Goal: Task Accomplishment & Management: Manage account settings

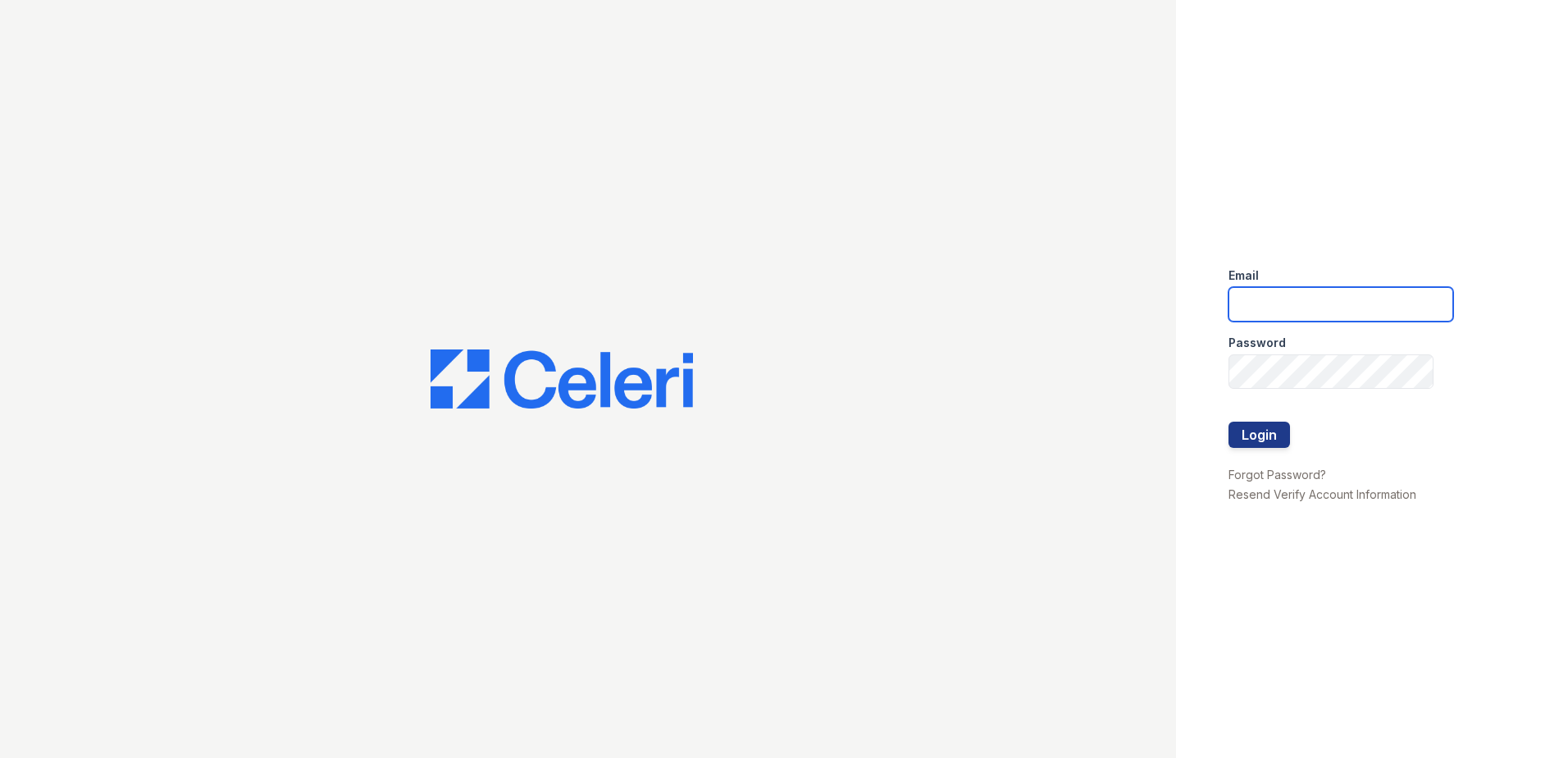
click at [1276, 311] on input "email" at bounding box center [1340, 304] width 225 height 34
type input "renewone59@trinity-pm.com"
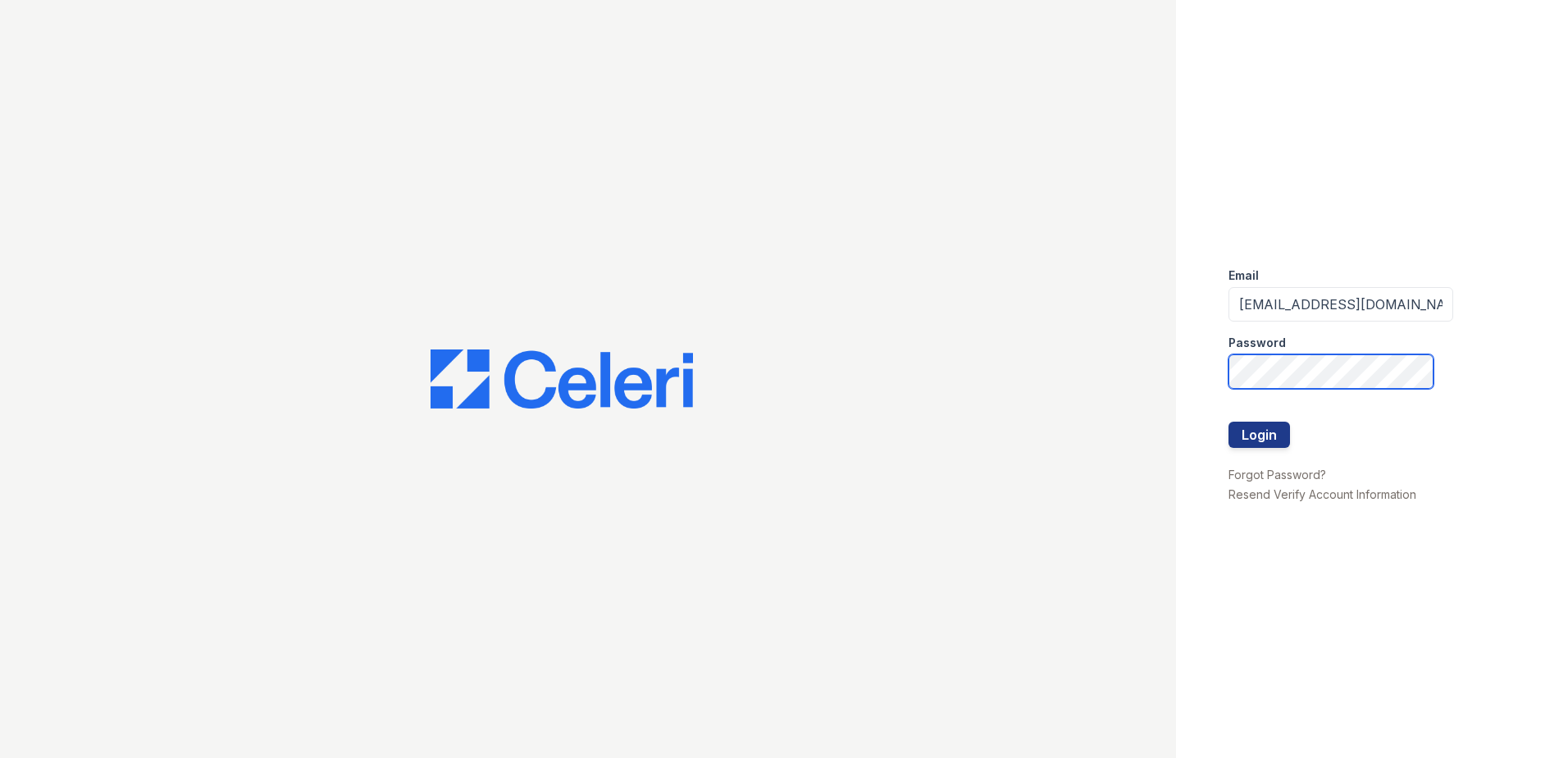
click at [1228, 421] on button "Login" at bounding box center [1259, 434] width 61 height 26
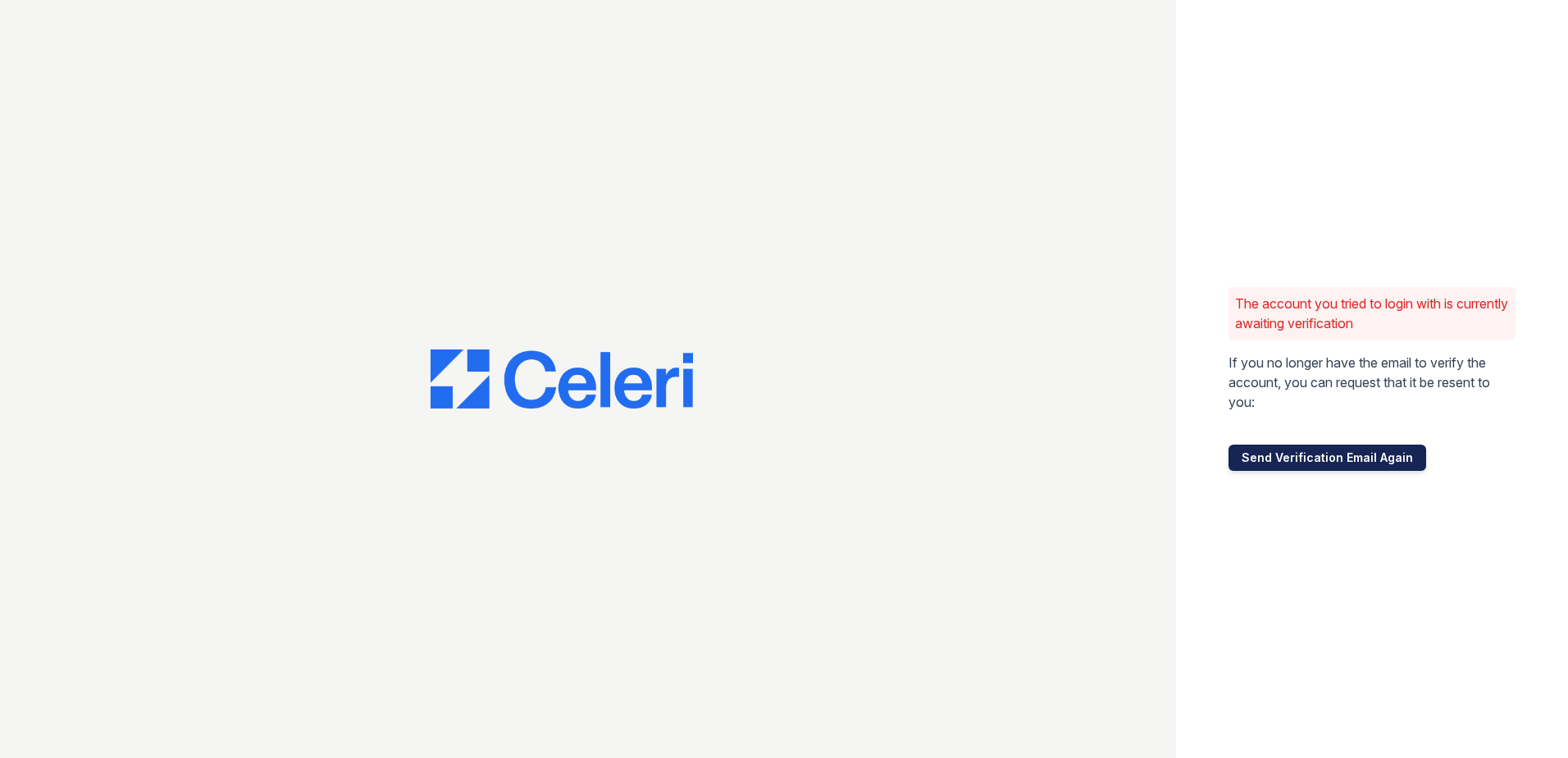
click at [1308, 452] on button "Send Verification Email Again" at bounding box center [1326, 458] width 198 height 26
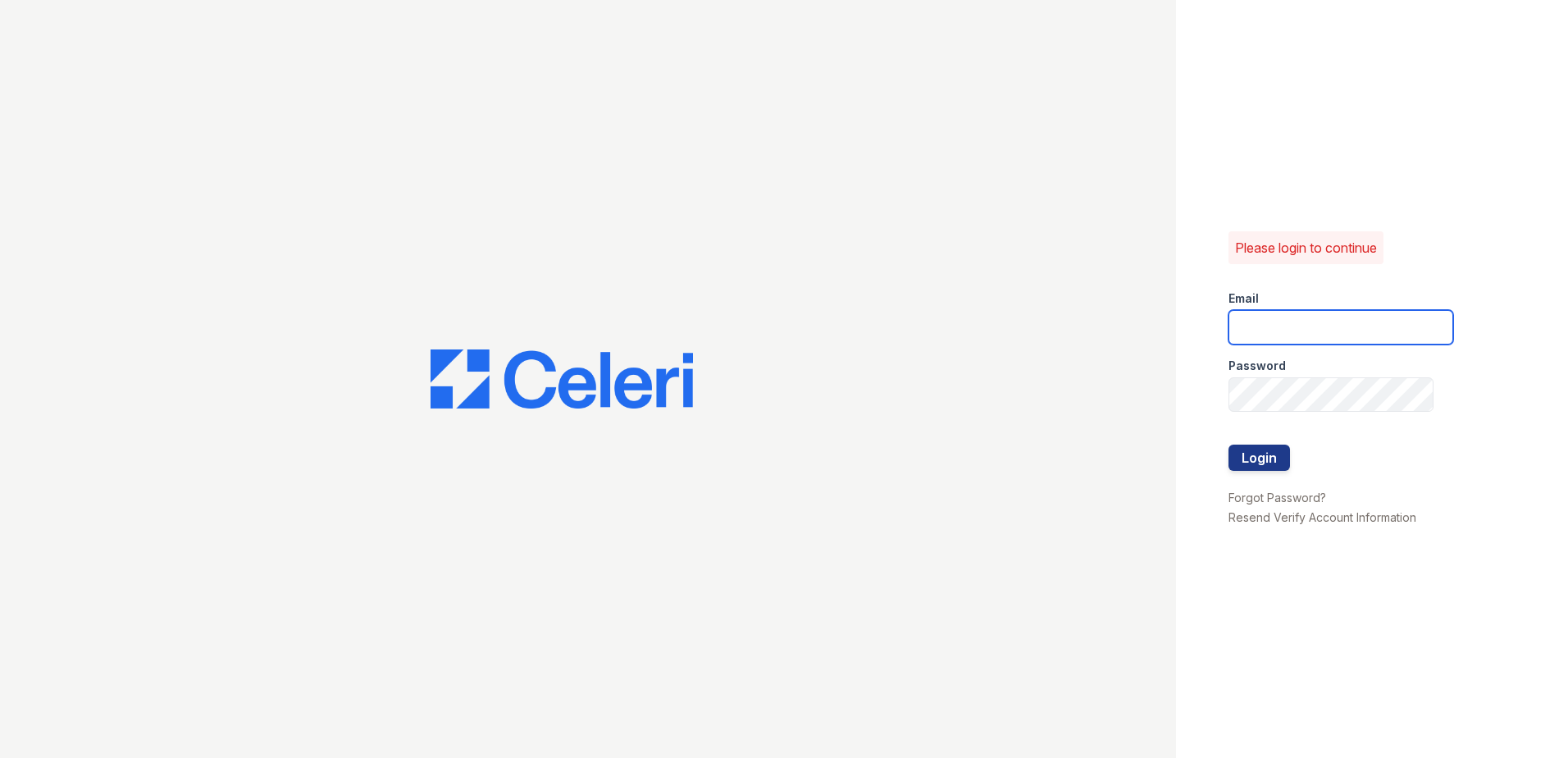
drag, startPoint x: 1290, startPoint y: 318, endPoint x: 1286, endPoint y: 332, distance: 14.6
click at [1290, 318] on input "email" at bounding box center [1340, 328] width 225 height 34
paste input "2470508"
type input "2470508"
click at [1292, 319] on input "2470508" at bounding box center [1340, 328] width 225 height 34
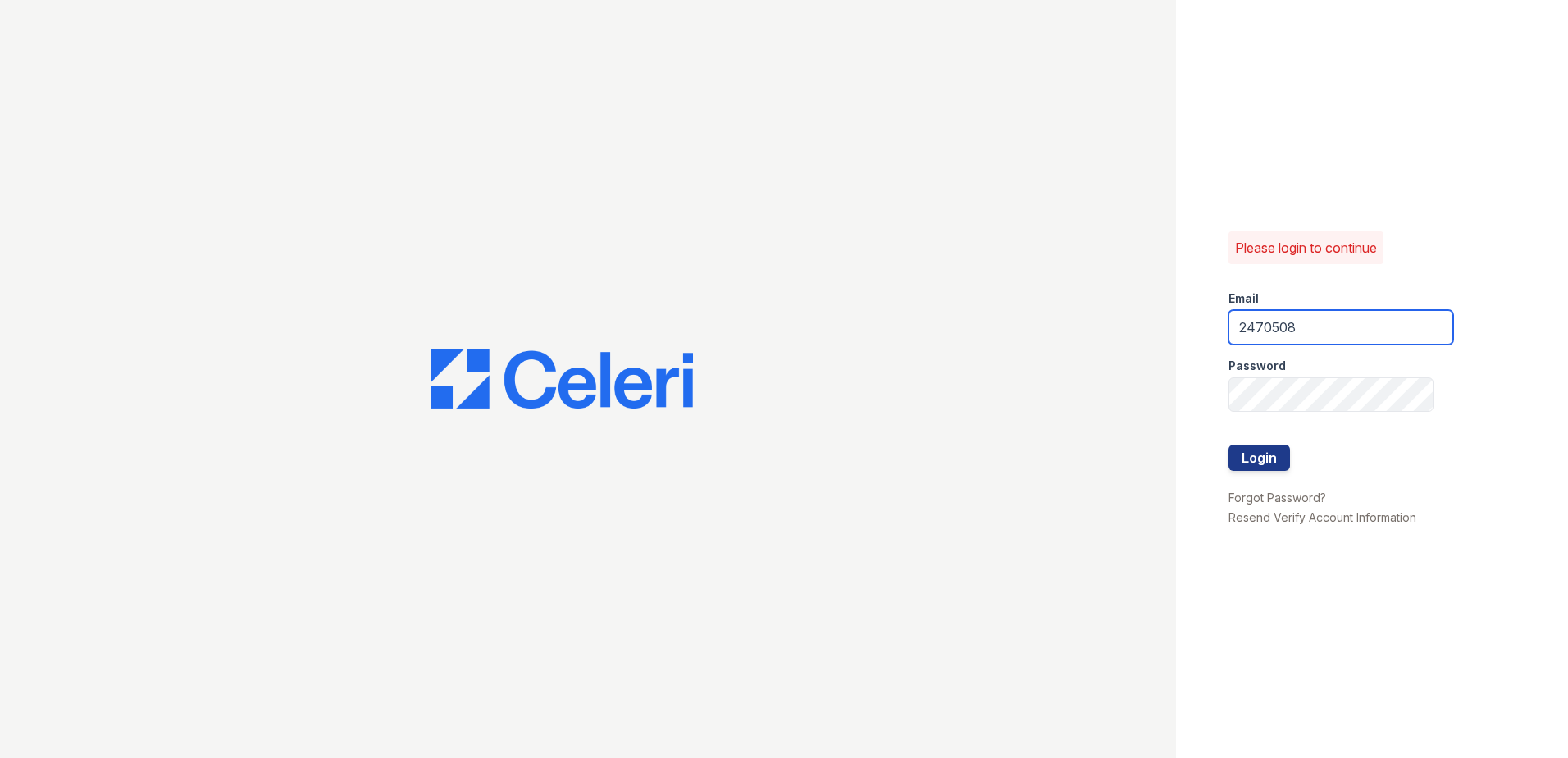
click at [1292, 319] on input "2470508" at bounding box center [1340, 328] width 225 height 34
type input "alj"
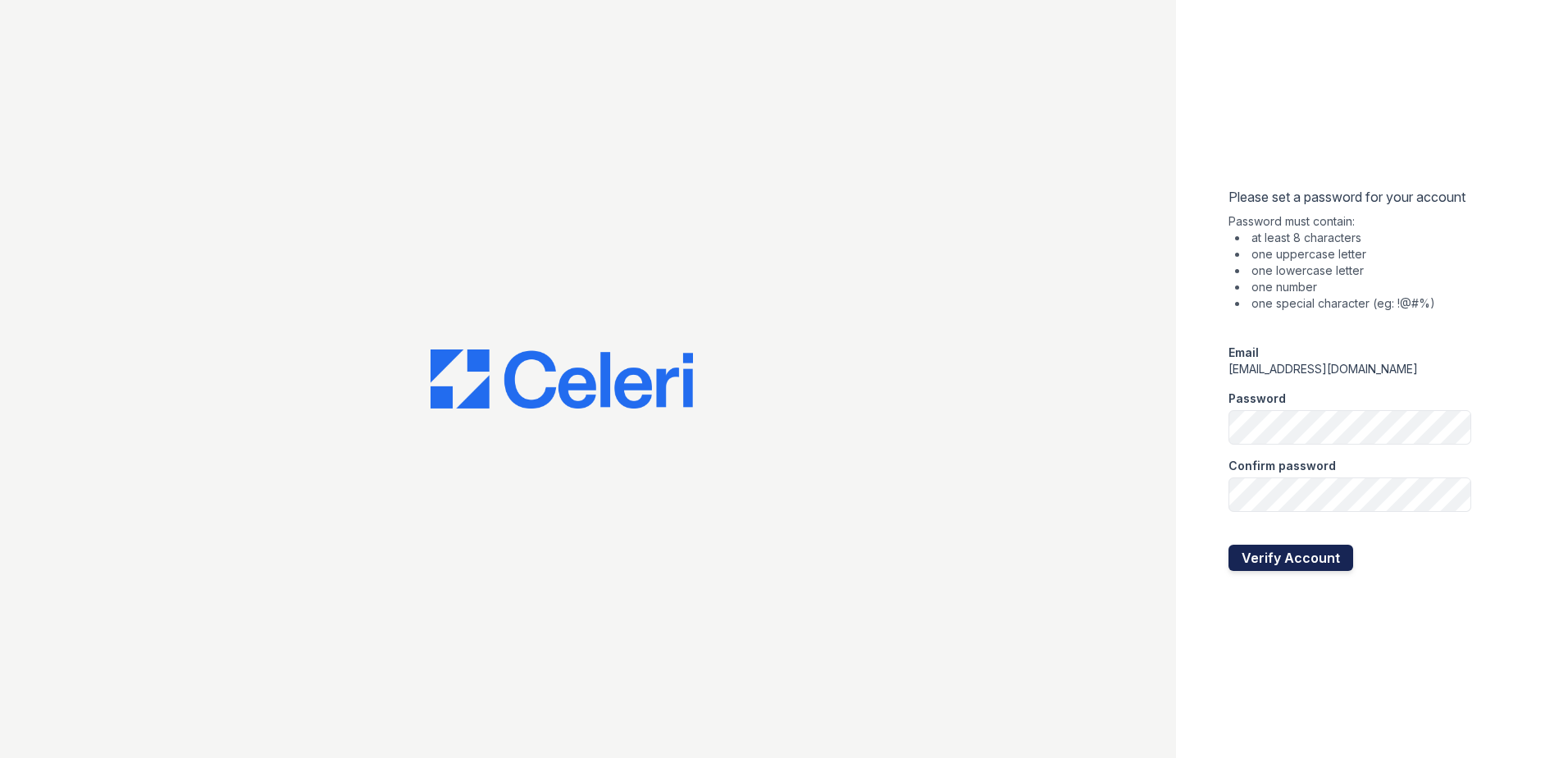
click at [1304, 556] on button "Verify Account" at bounding box center [1290, 557] width 125 height 26
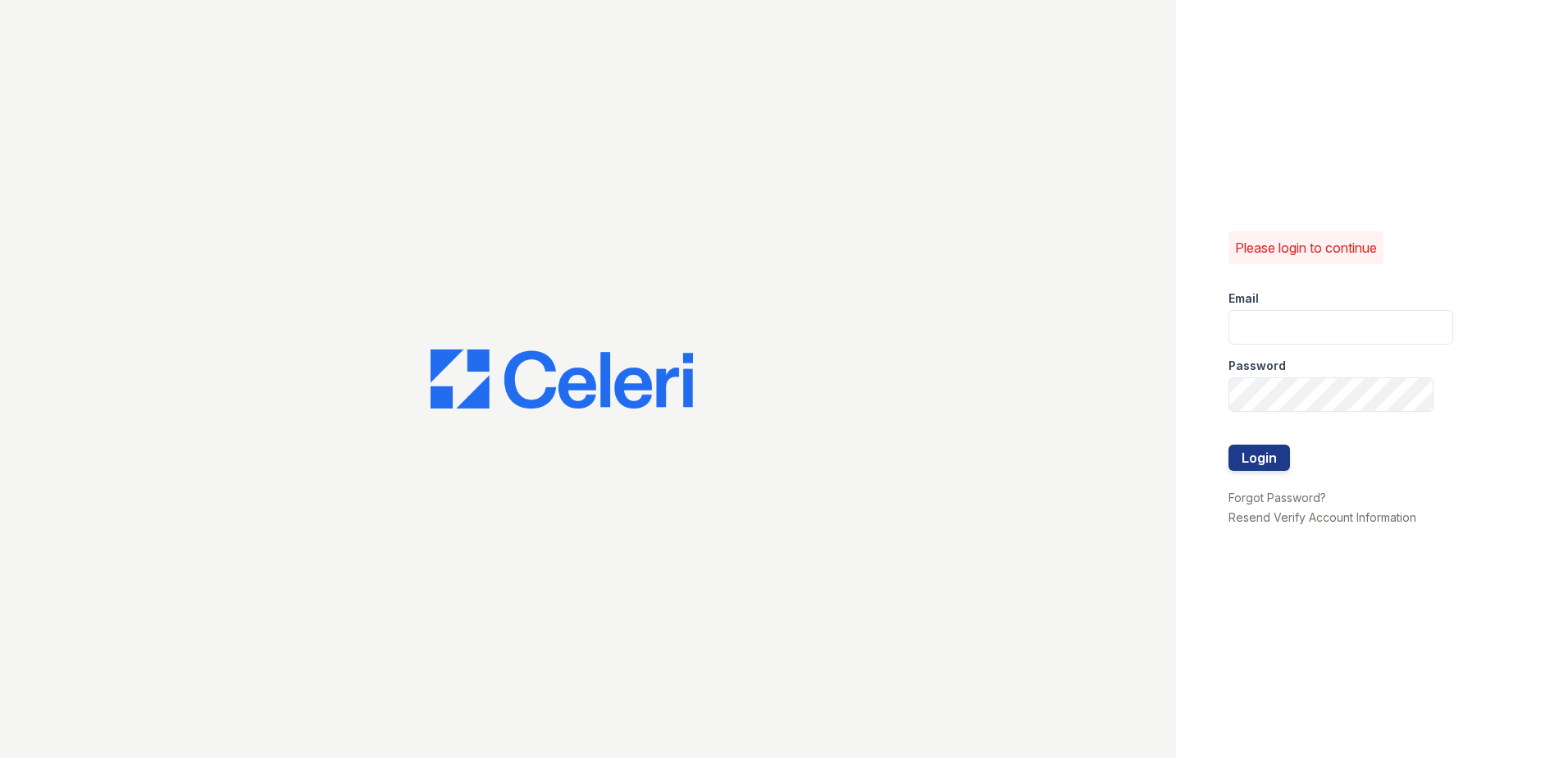
click at [1330, 303] on div "Email" at bounding box center [1340, 293] width 225 height 32
click at [1333, 326] on input "email" at bounding box center [1340, 328] width 225 height 34
type input "aljohnson@trinity-pm.com"
click at [1262, 463] on button "Login" at bounding box center [1259, 458] width 61 height 26
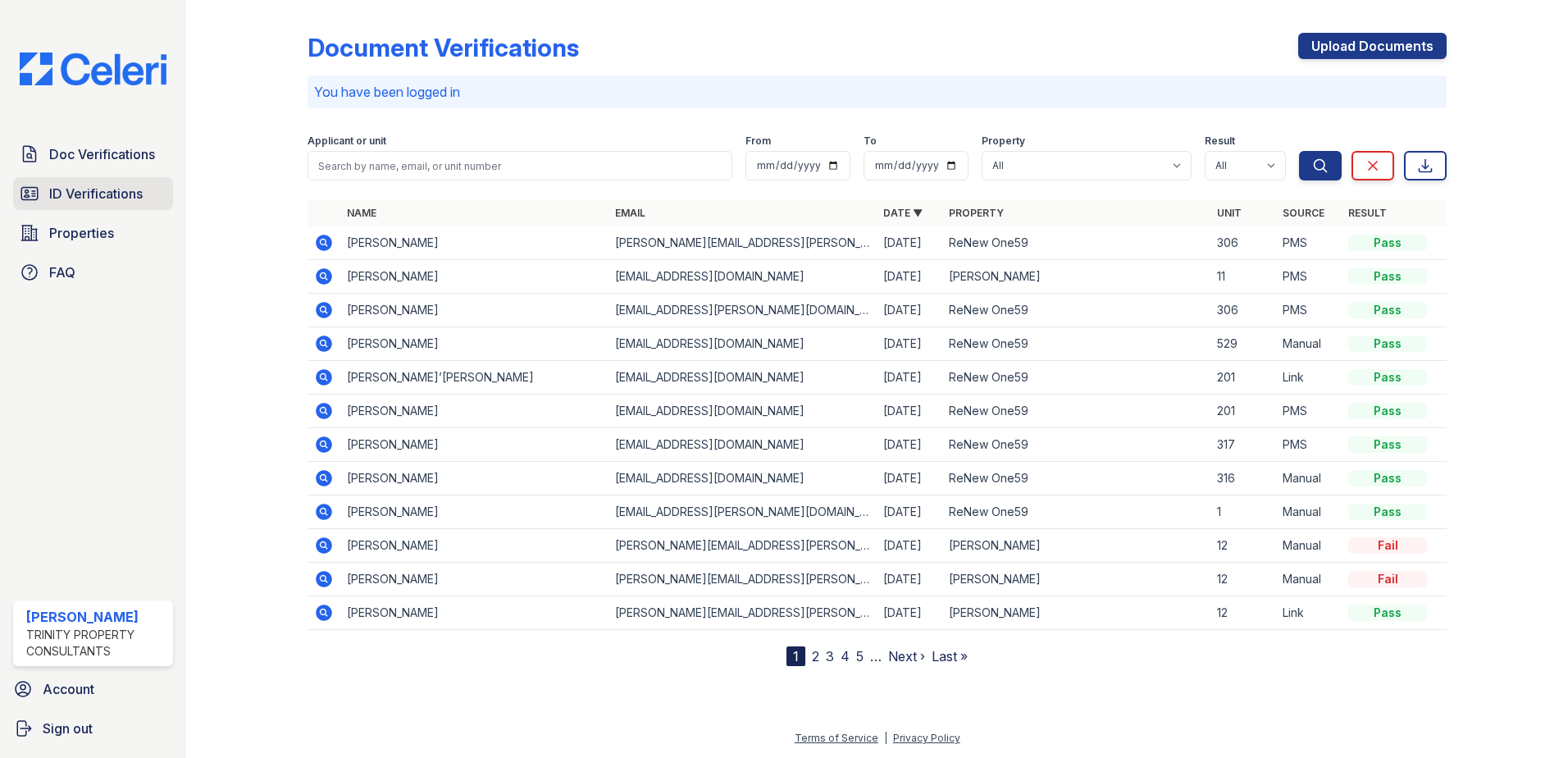
click at [125, 194] on span "ID Verifications" at bounding box center [97, 194] width 94 height 20
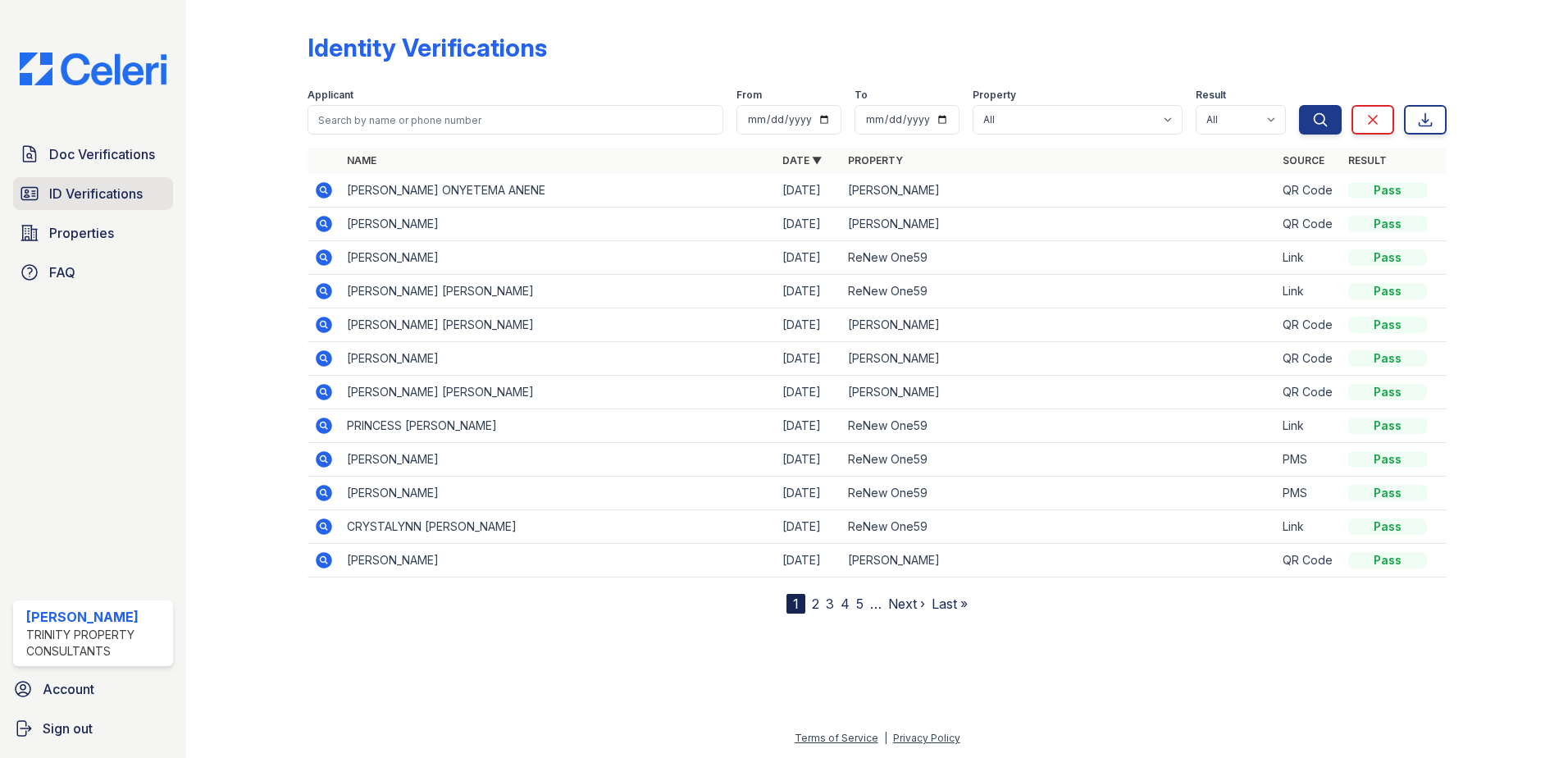
click at [146, 202] on link "ID Verifications" at bounding box center [93, 193] width 160 height 32
click at [76, 199] on span "ID Verifications" at bounding box center [97, 194] width 94 height 20
click at [126, 193] on span "ID Verifications" at bounding box center [97, 194] width 94 height 20
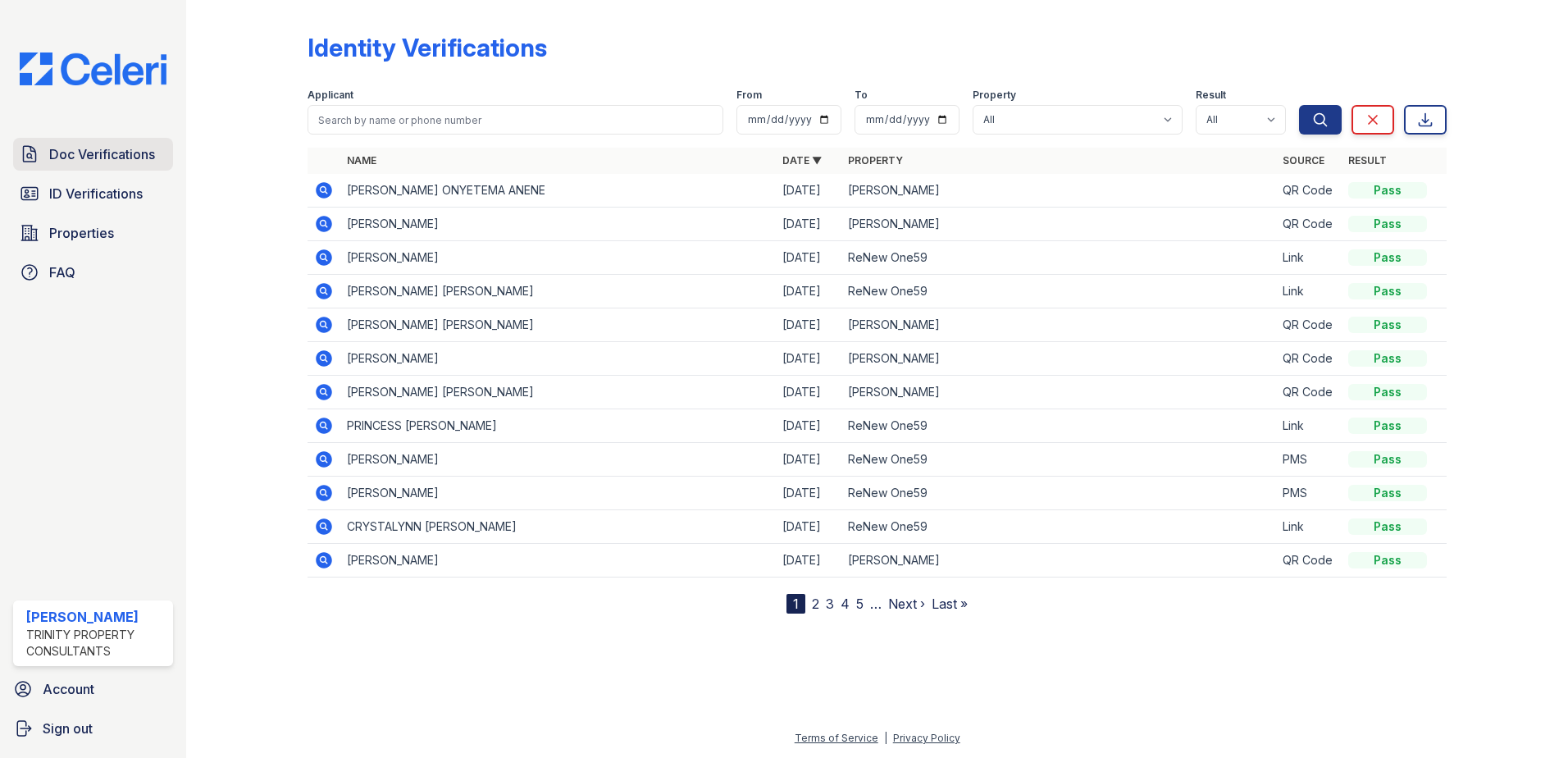
click at [121, 162] on span "Doc Verifications" at bounding box center [102, 154] width 106 height 20
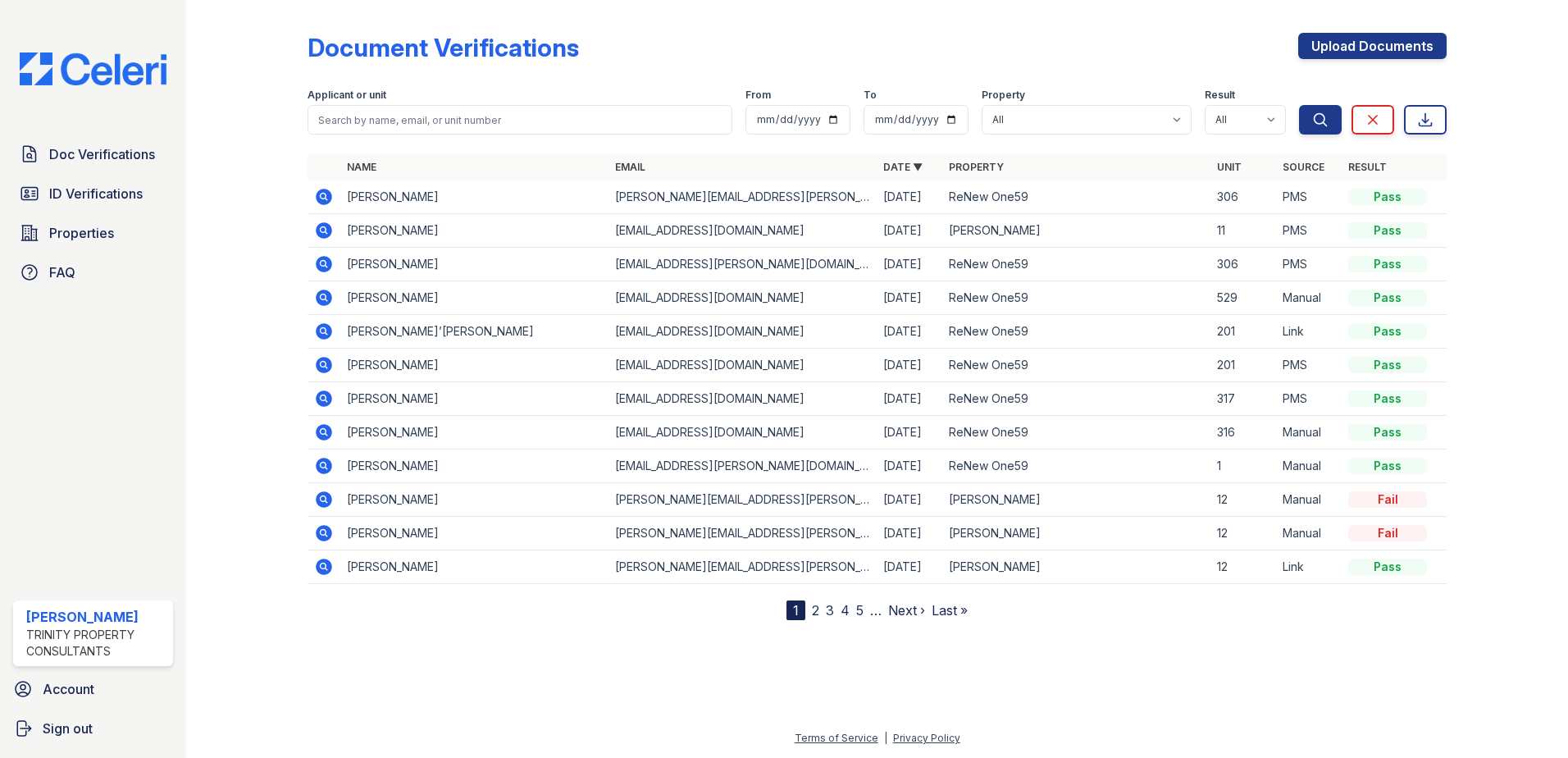
click at [106, 208] on link "ID Verifications" at bounding box center [93, 193] width 160 height 32
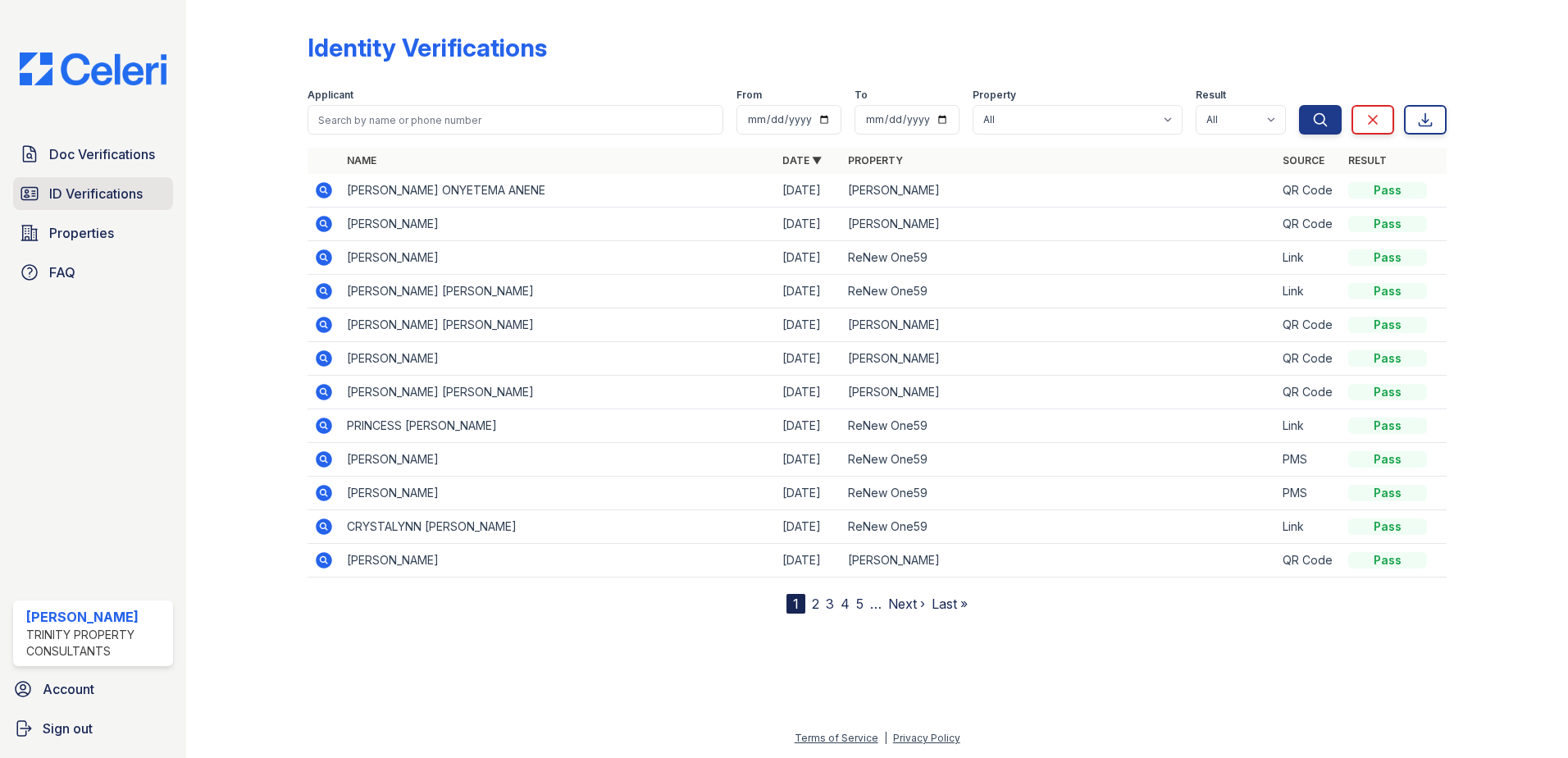
click at [105, 198] on span "ID Verifications" at bounding box center [97, 194] width 94 height 20
click at [105, 197] on span "ID Verifications" at bounding box center [97, 194] width 94 height 20
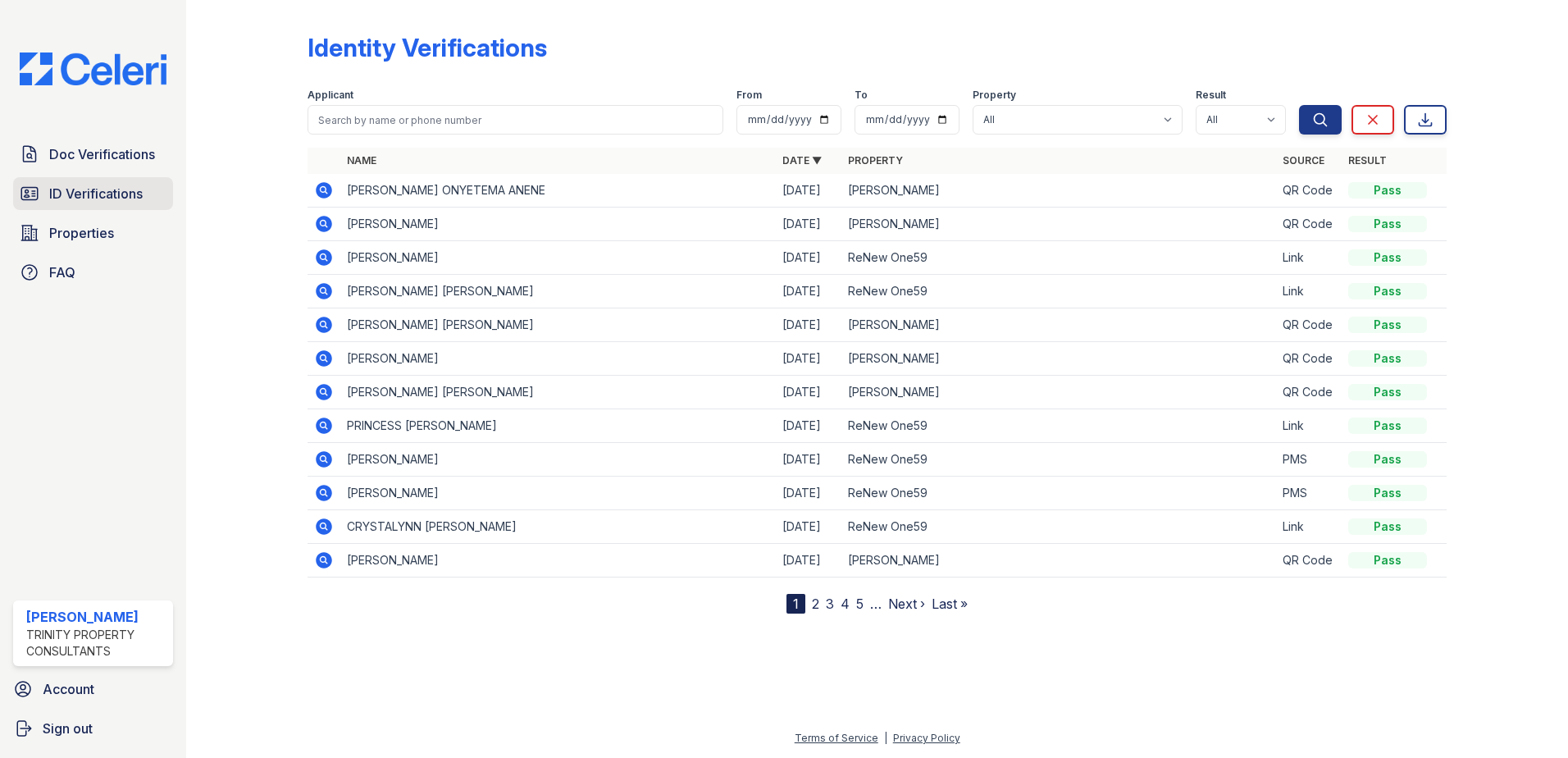
click at [142, 196] on span "ID Verifications" at bounding box center [97, 194] width 94 height 20
click at [92, 188] on span "ID Verifications" at bounding box center [97, 194] width 94 height 20
click at [102, 143] on link "Doc Verifications" at bounding box center [93, 154] width 160 height 32
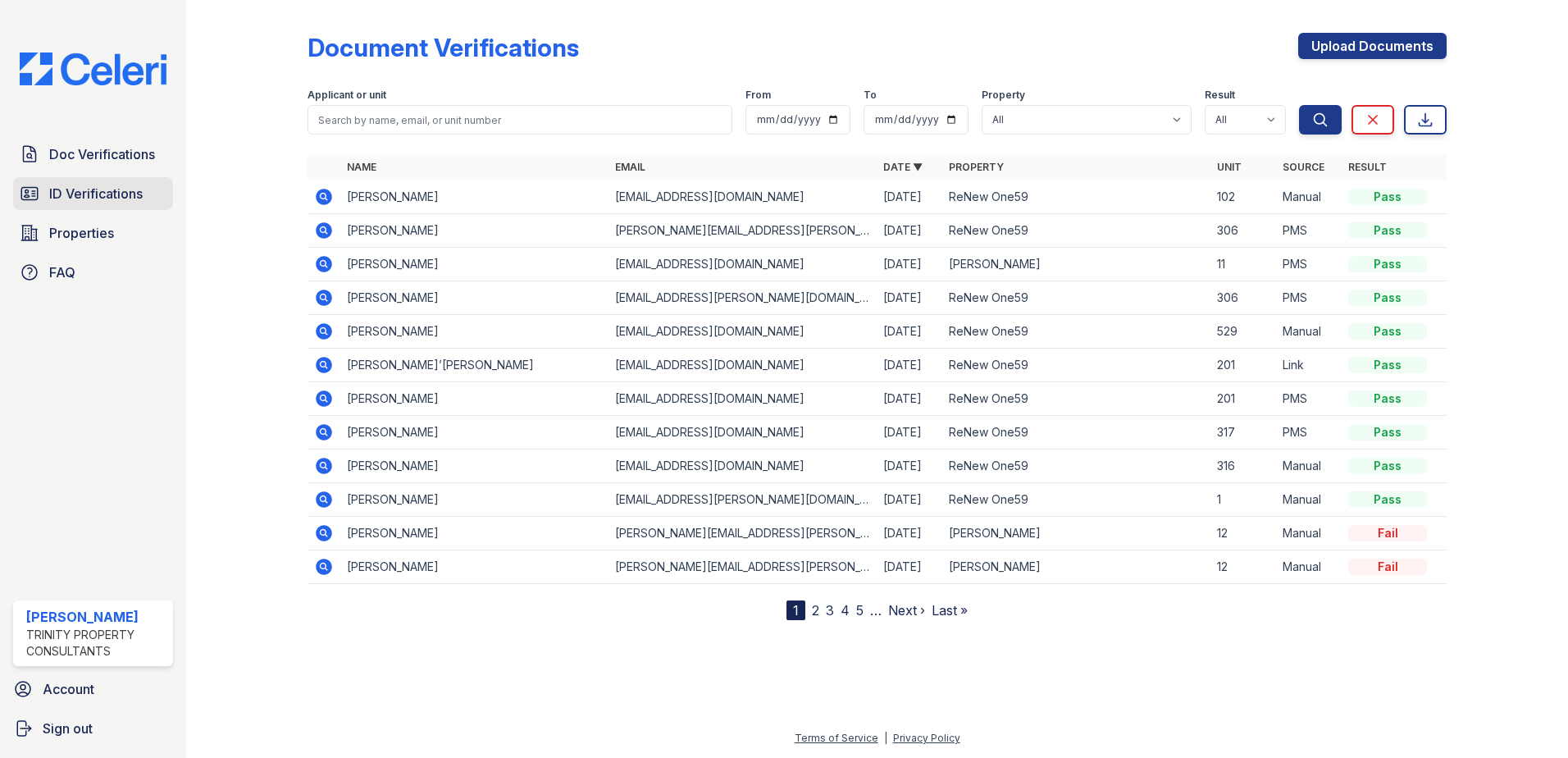
click at [95, 190] on span "ID Verifications" at bounding box center [97, 194] width 94 height 20
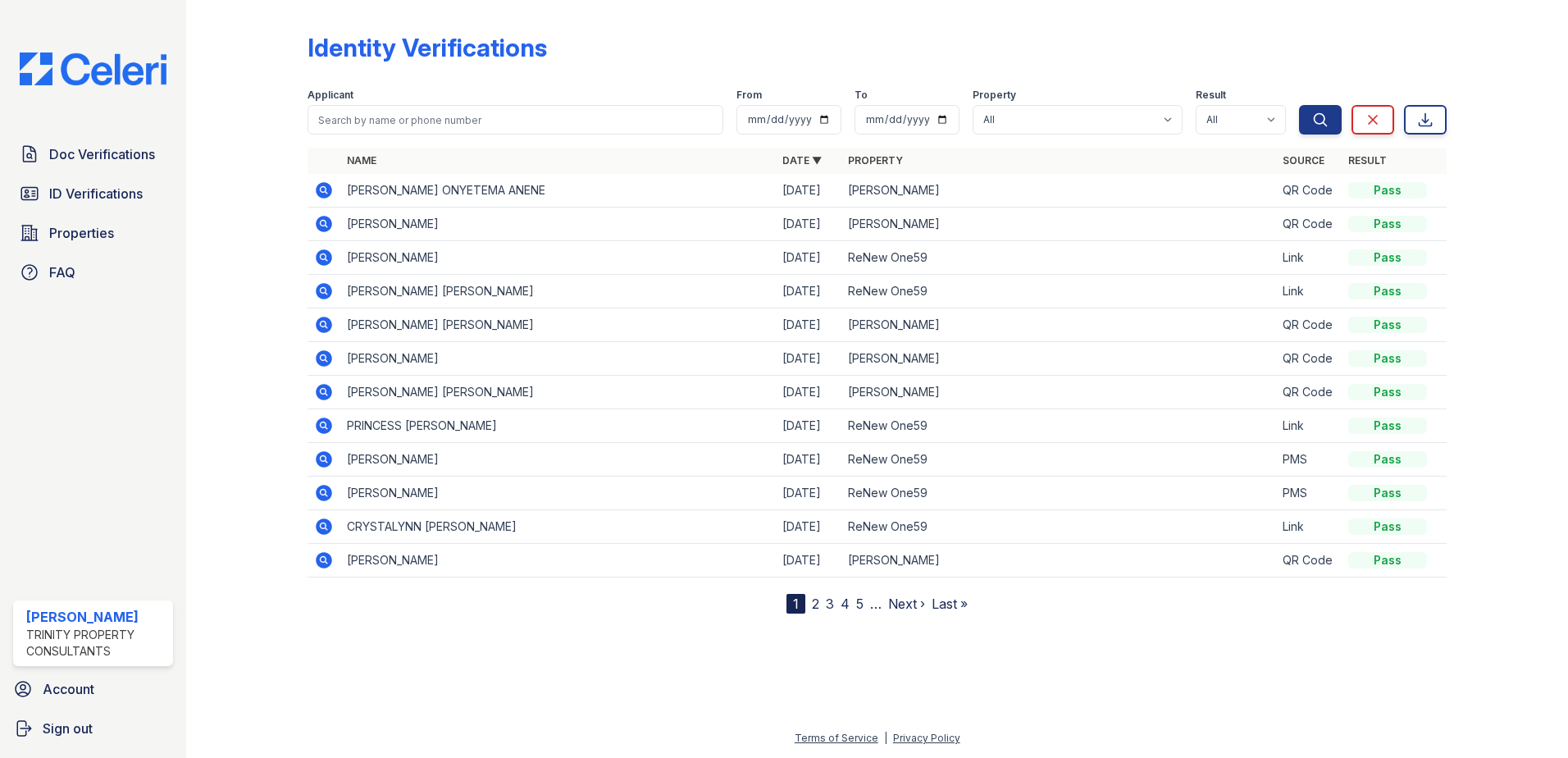
click at [95, 190] on span "ID Verifications" at bounding box center [97, 194] width 94 height 20
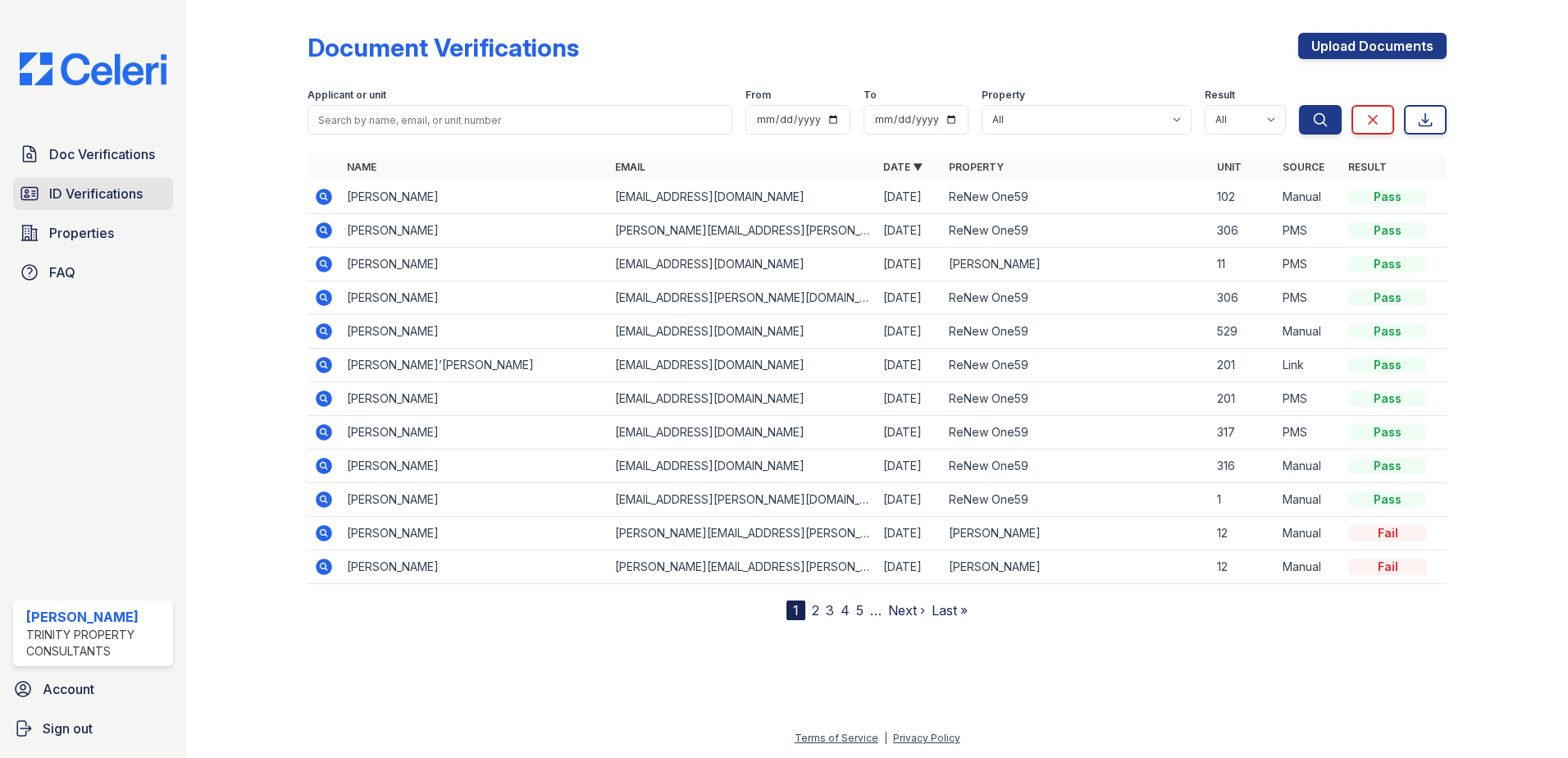
click at [97, 186] on span "ID Verifications" at bounding box center [97, 194] width 94 height 20
